Goal: Check status

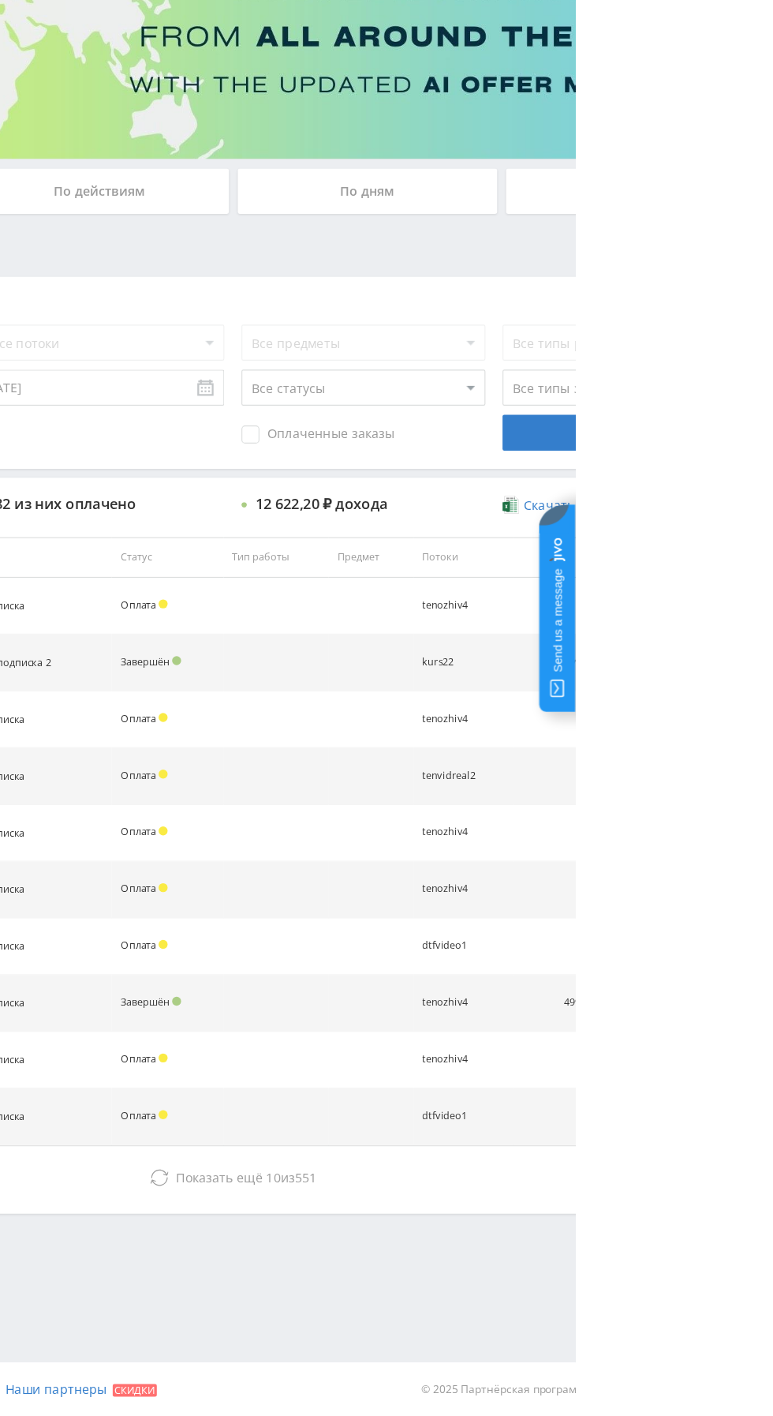
click at [600, 339] on div "По дням" at bounding box center [590, 342] width 227 height 39
click at [0, 0] on input "По дням" at bounding box center [0, 0] width 0 height 0
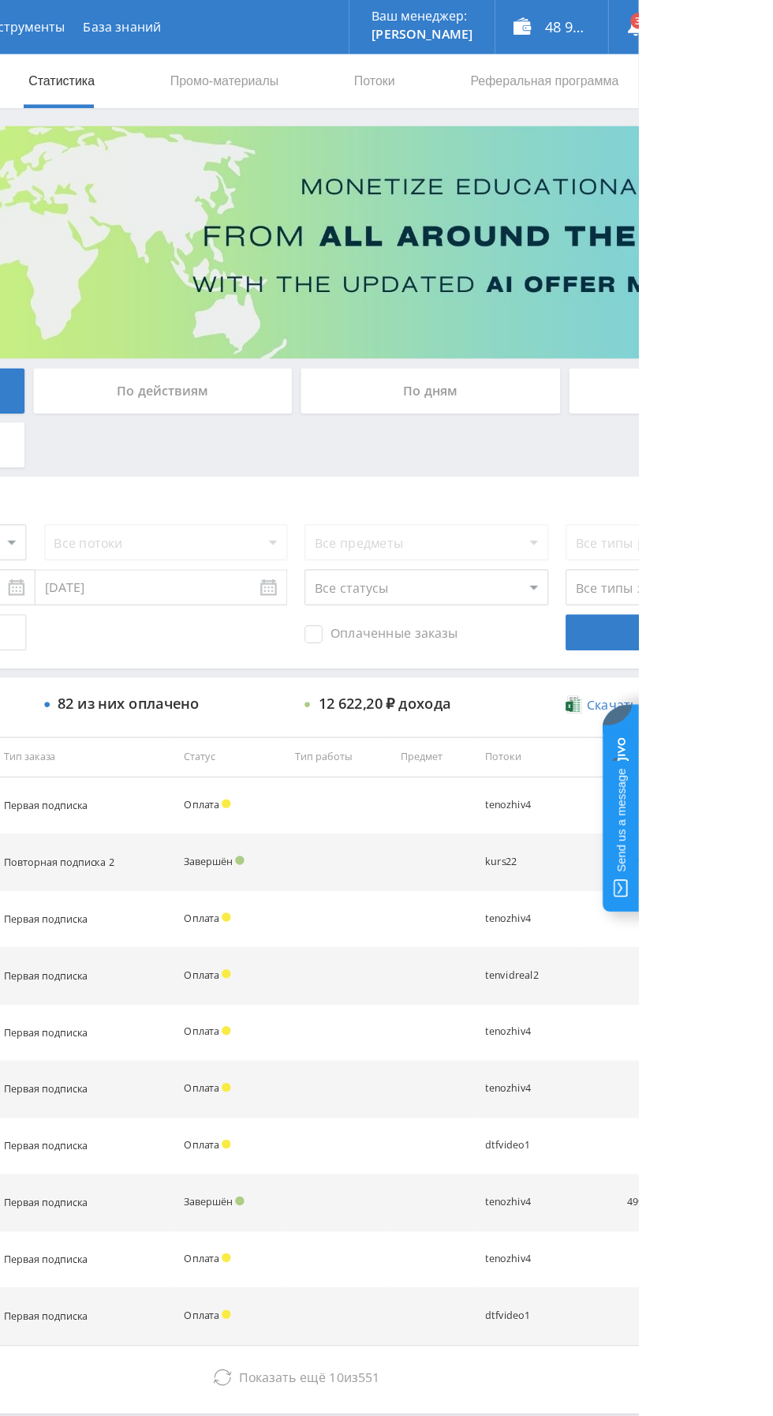
click at [615, 327] on div "По дням" at bounding box center [590, 342] width 227 height 39
click at [0, 0] on input "По дням" at bounding box center [0, 0] width 0 height 0
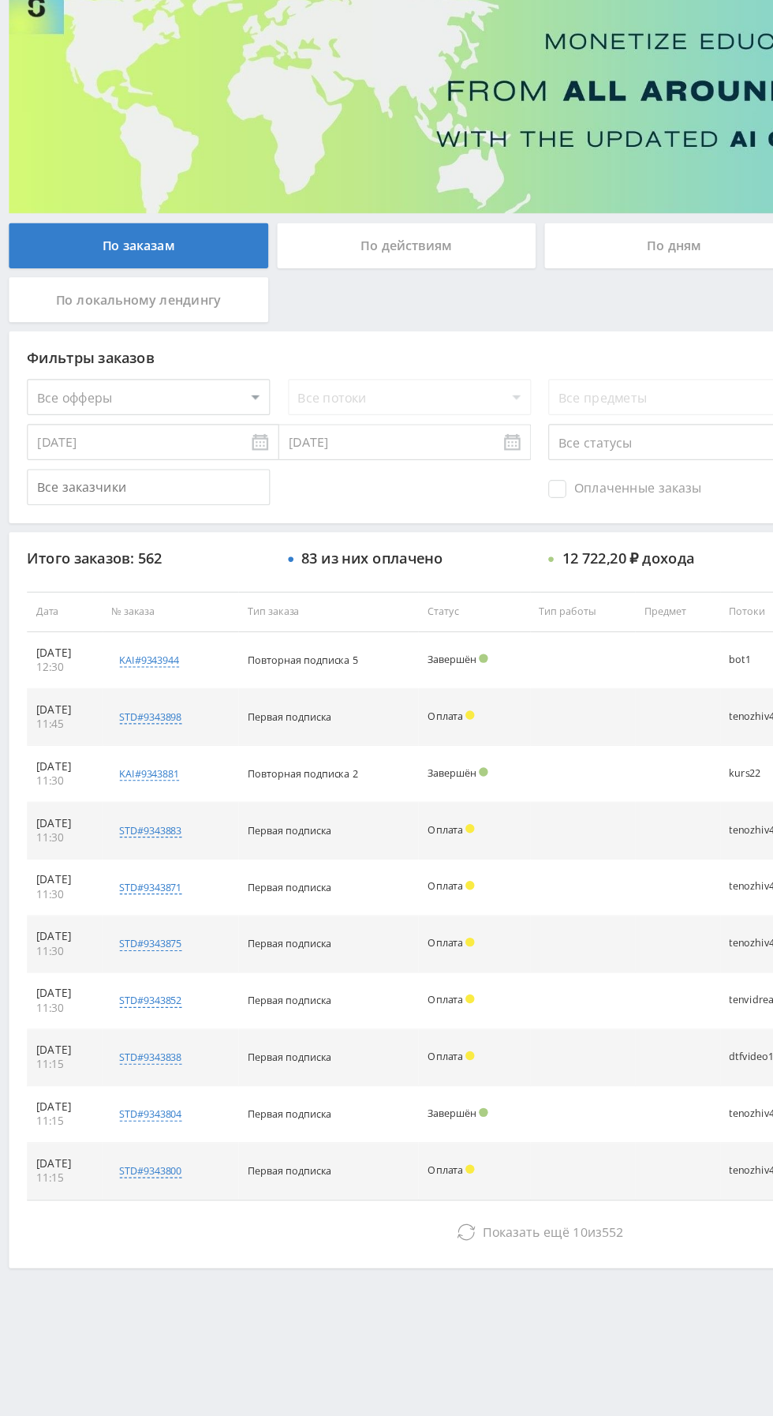
click at [249, 1201] on button "Показать ещё 10 из 552" at bounding box center [474, 1207] width 900 height 32
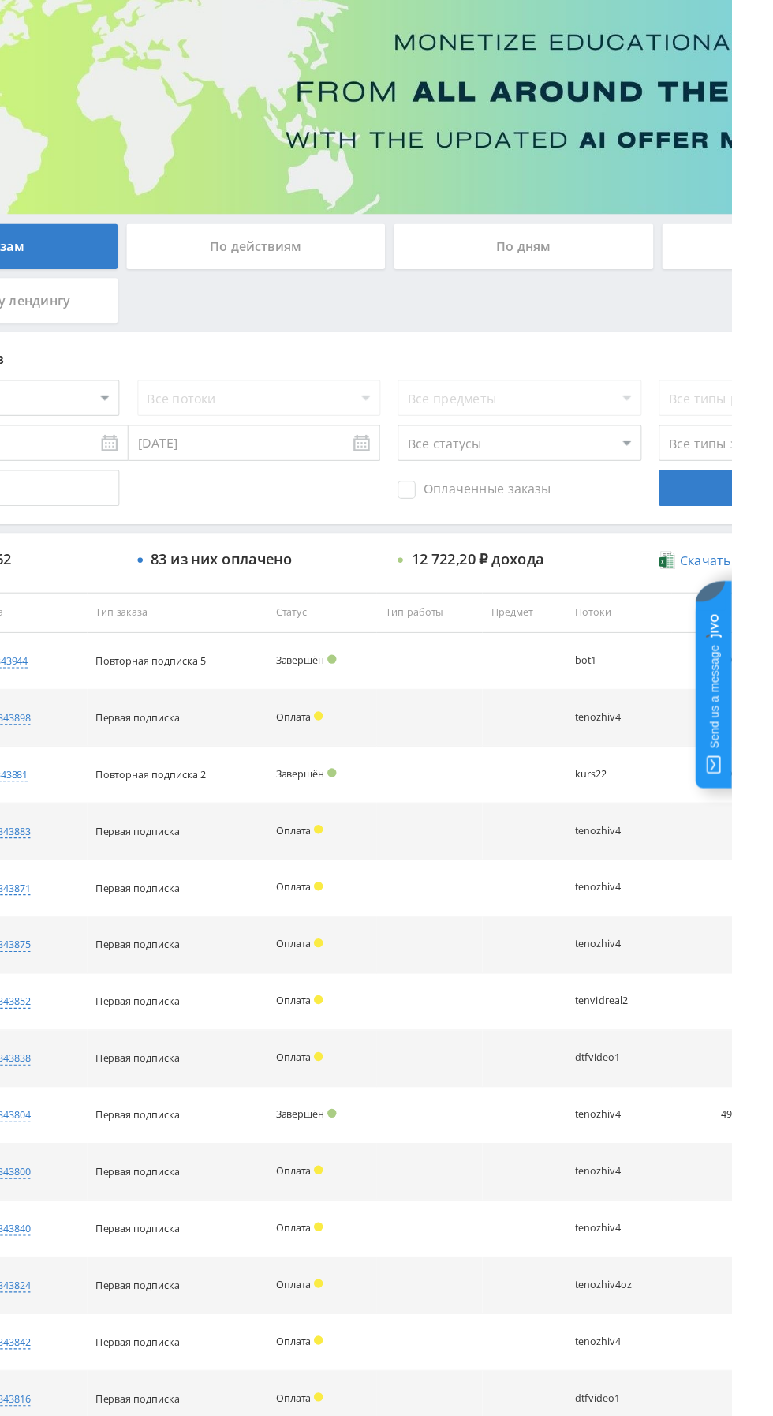
scroll to position [18, 0]
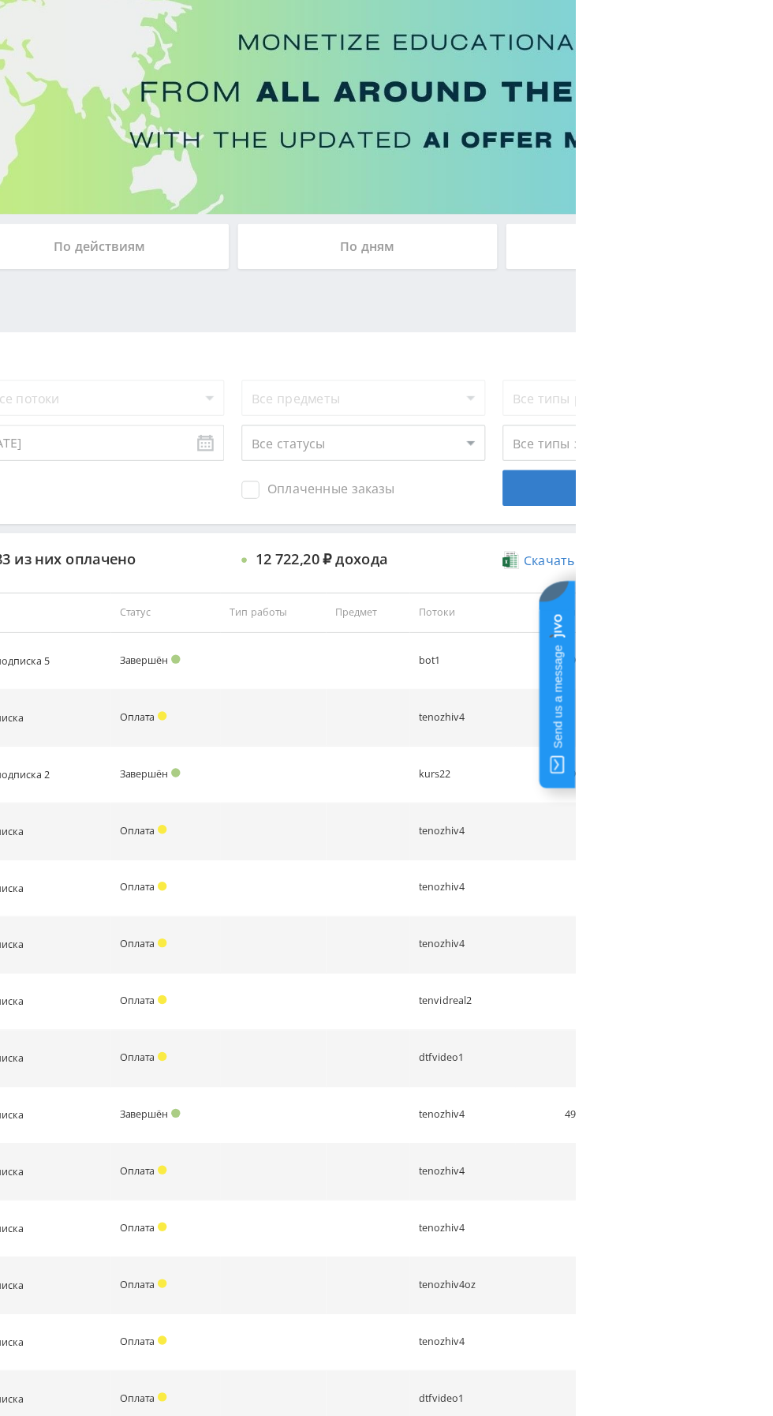
click at [564, 309] on div "По дням" at bounding box center [590, 324] width 227 height 39
click at [0, 0] on input "По дням" at bounding box center [0, 0] width 0 height 0
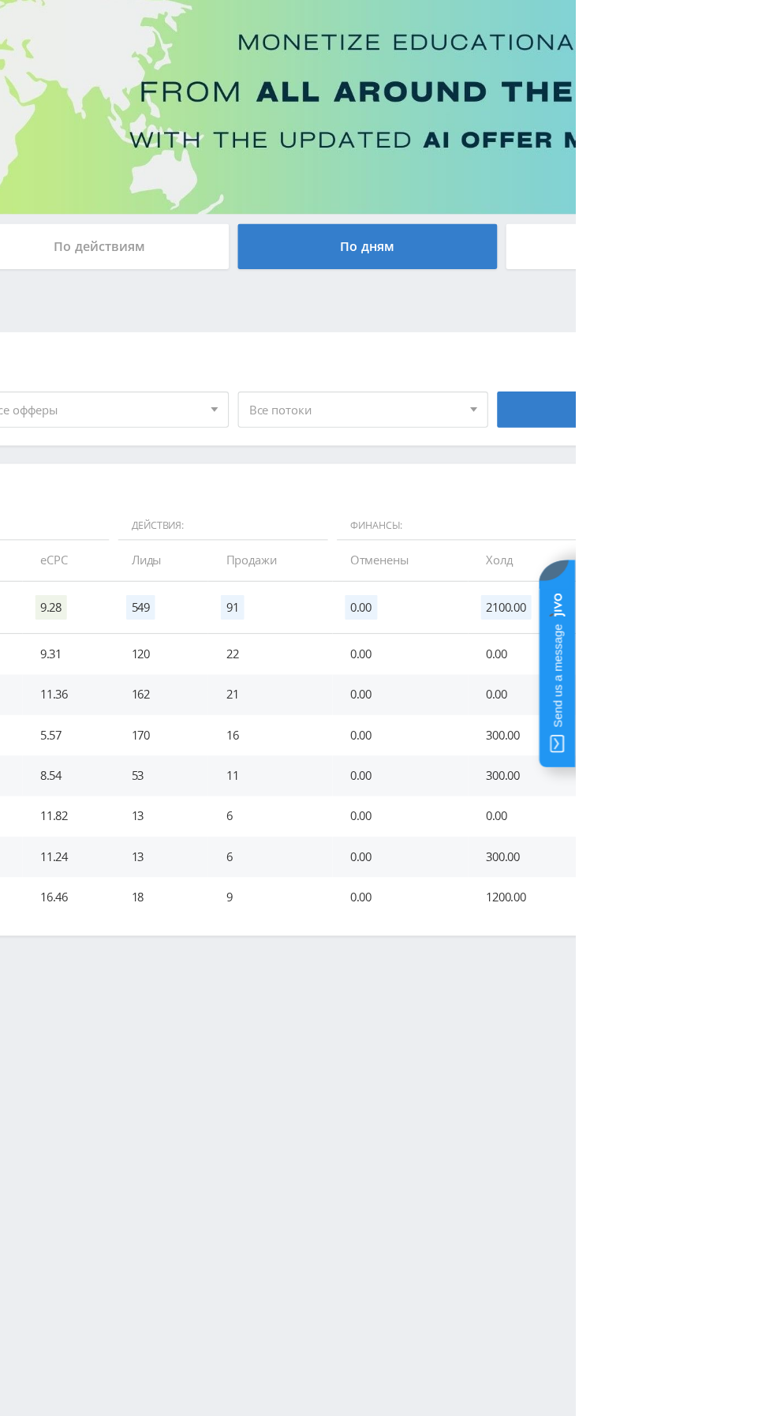
scroll to position [0, 0]
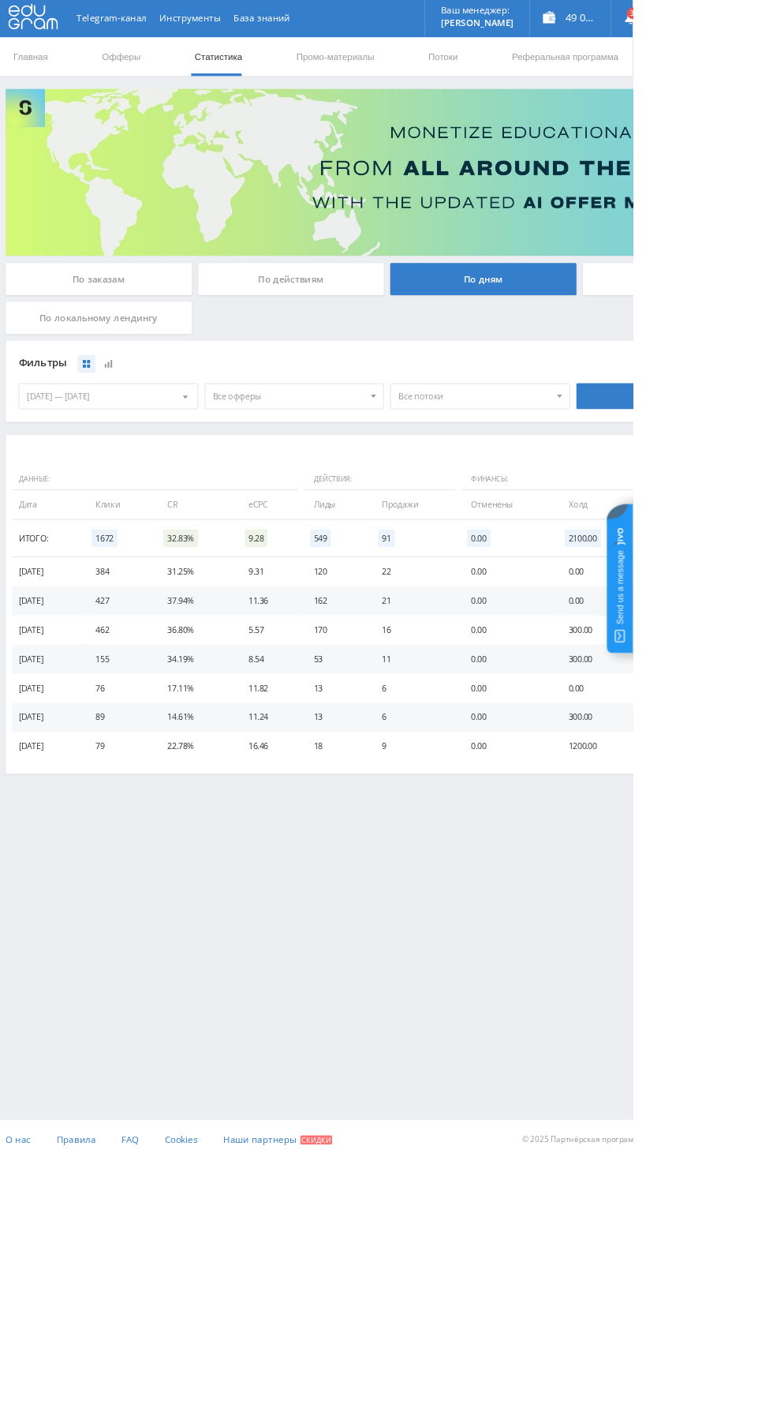
click at [344, 1128] on div "Telegram-канал Инструменты База знаний Ваш менеджер: Valeria Valeria Online @va…" at bounding box center [386, 708] width 773 height 1416
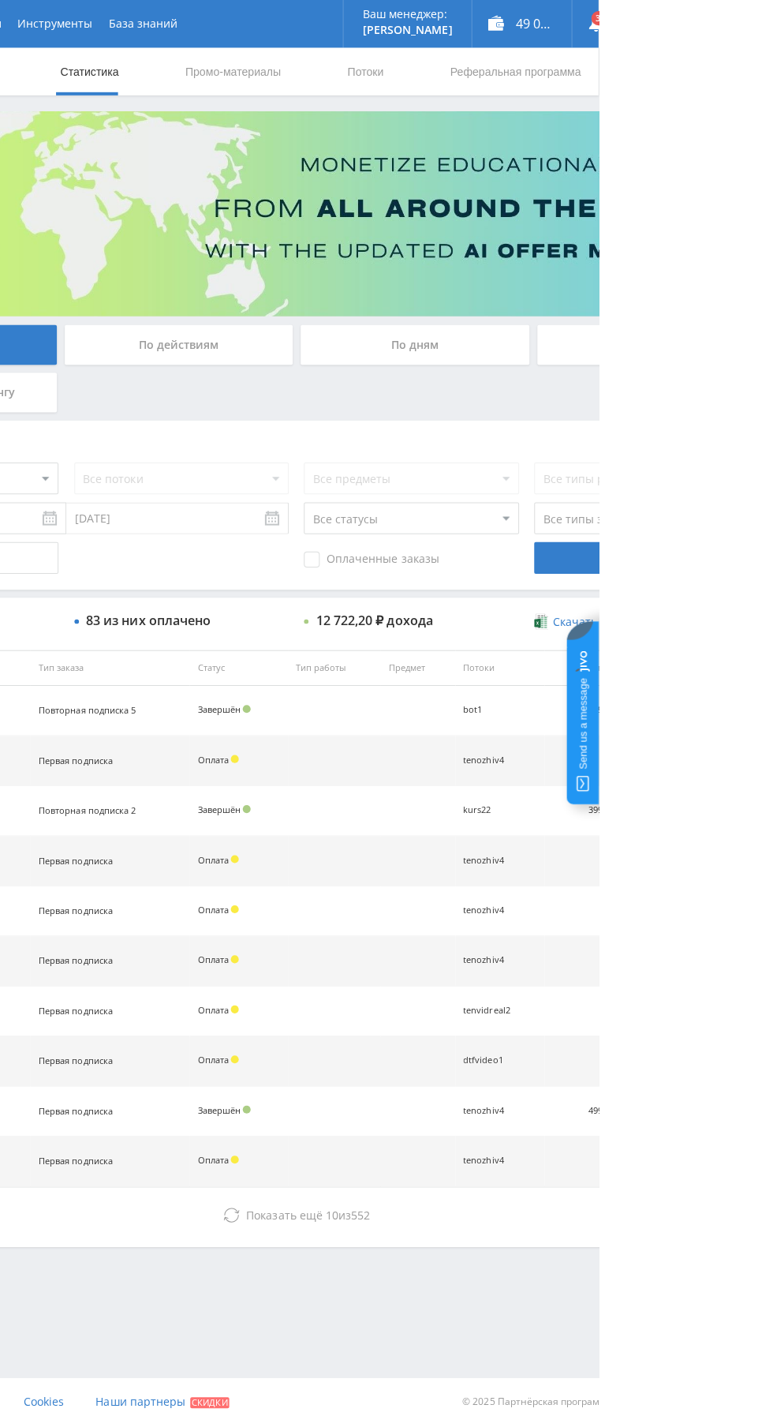
click at [591, 339] on div "По дням" at bounding box center [590, 342] width 227 height 39
click at [0, 0] on input "По дням" at bounding box center [0, 0] width 0 height 0
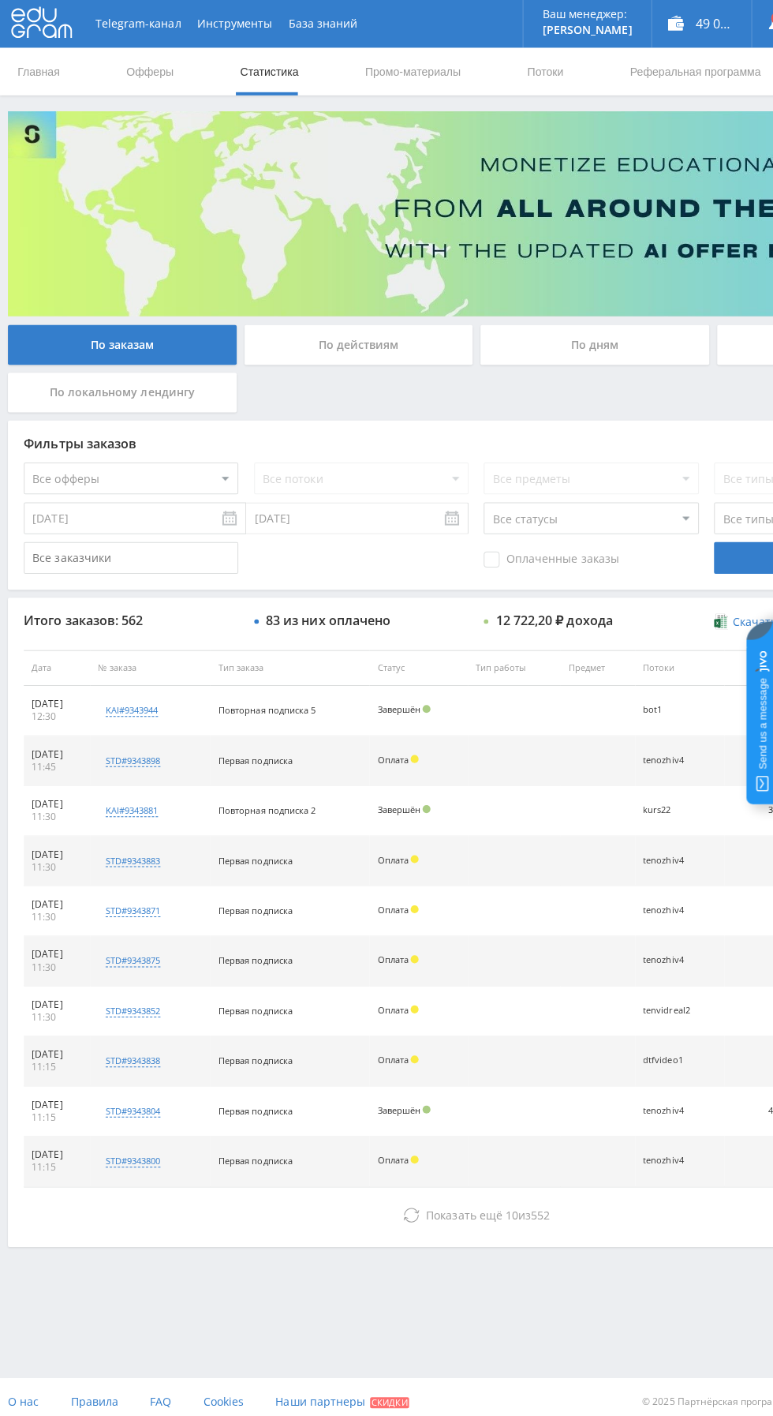
click at [593, 345] on div "По дням" at bounding box center [590, 342] width 227 height 39
click at [0, 0] on input "По дням" at bounding box center [0, 0] width 0 height 0
click at [626, 335] on div "По дням" at bounding box center [590, 342] width 227 height 39
click at [0, 0] on input "По дням" at bounding box center [0, 0] width 0 height 0
click at [604, 328] on div "По дням" at bounding box center [590, 342] width 227 height 39
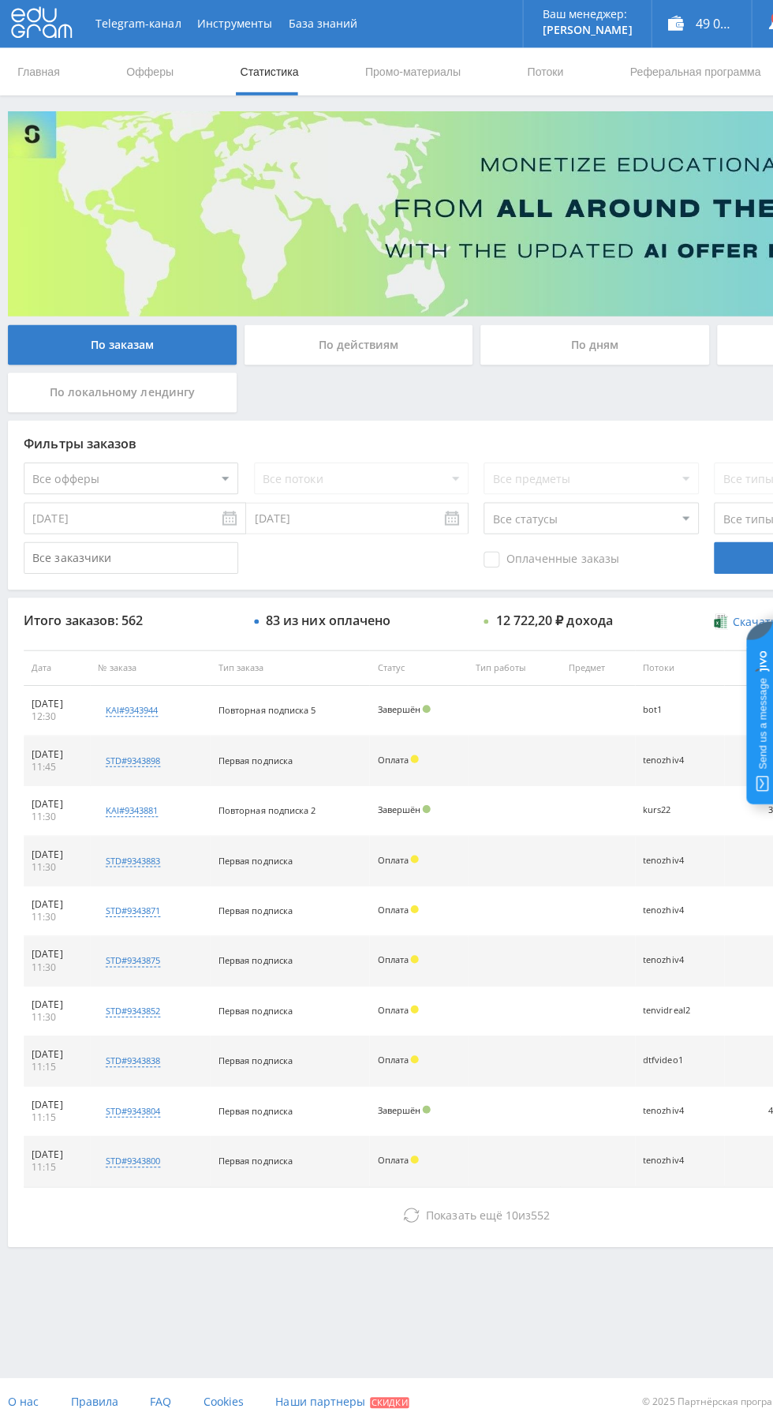
click at [0, 0] on input "По дням" at bounding box center [0, 0] width 0 height 0
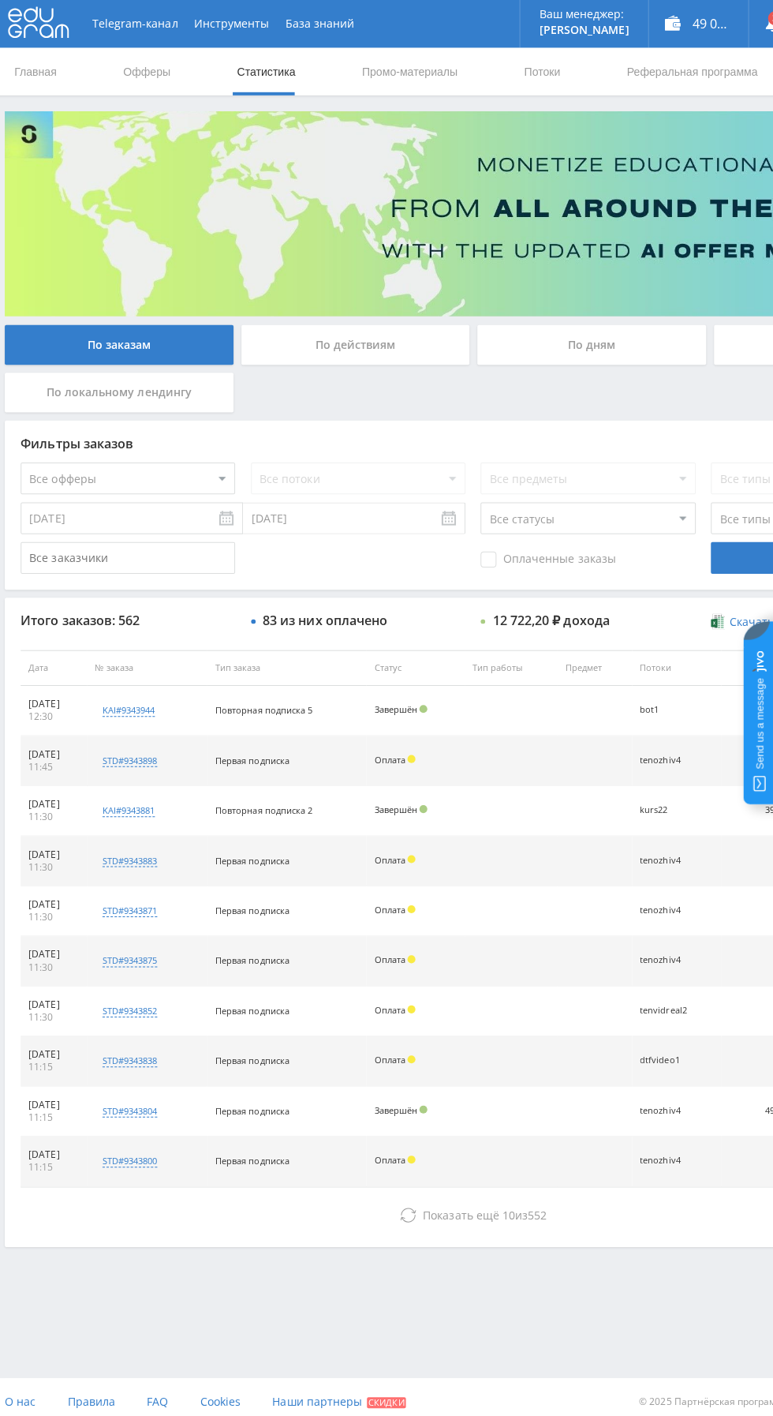
click at [585, 342] on div "По дням" at bounding box center [590, 342] width 227 height 39
click at [0, 0] on input "По дням" at bounding box center [0, 0] width 0 height 0
